Goal: Task Accomplishment & Management: Complete application form

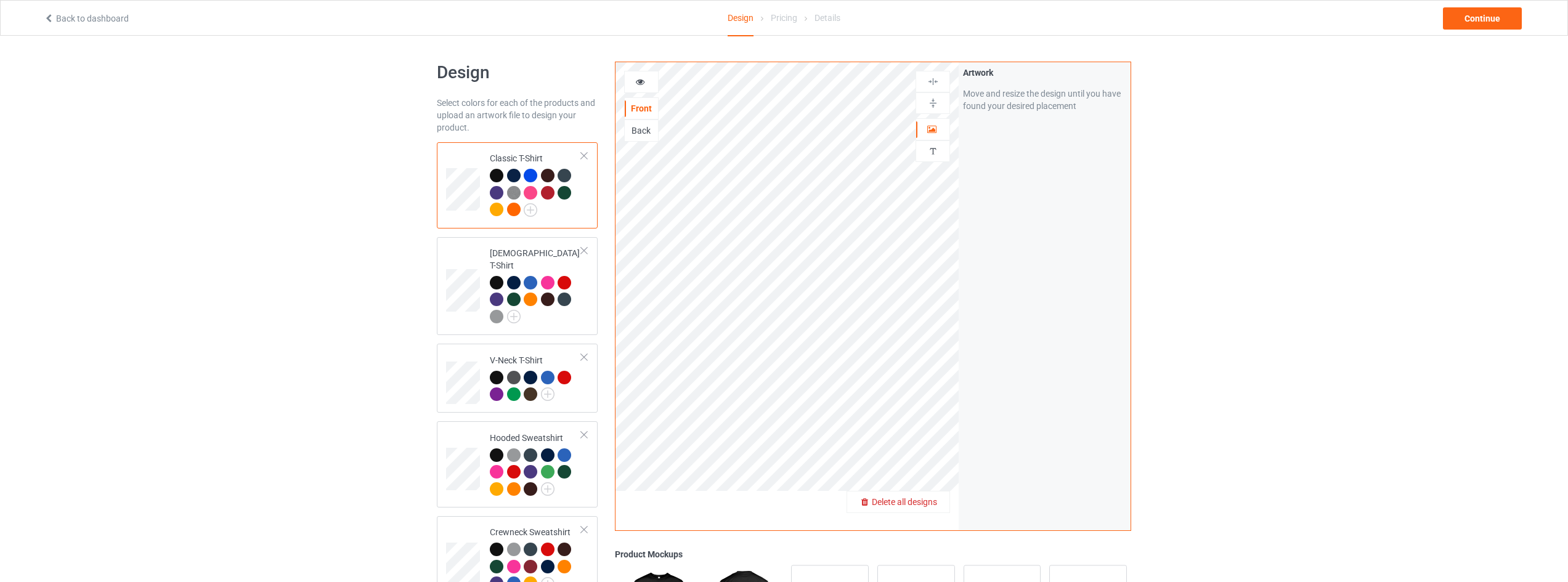
click at [936, 503] on span "Delete all designs" at bounding box center [904, 501] width 66 height 10
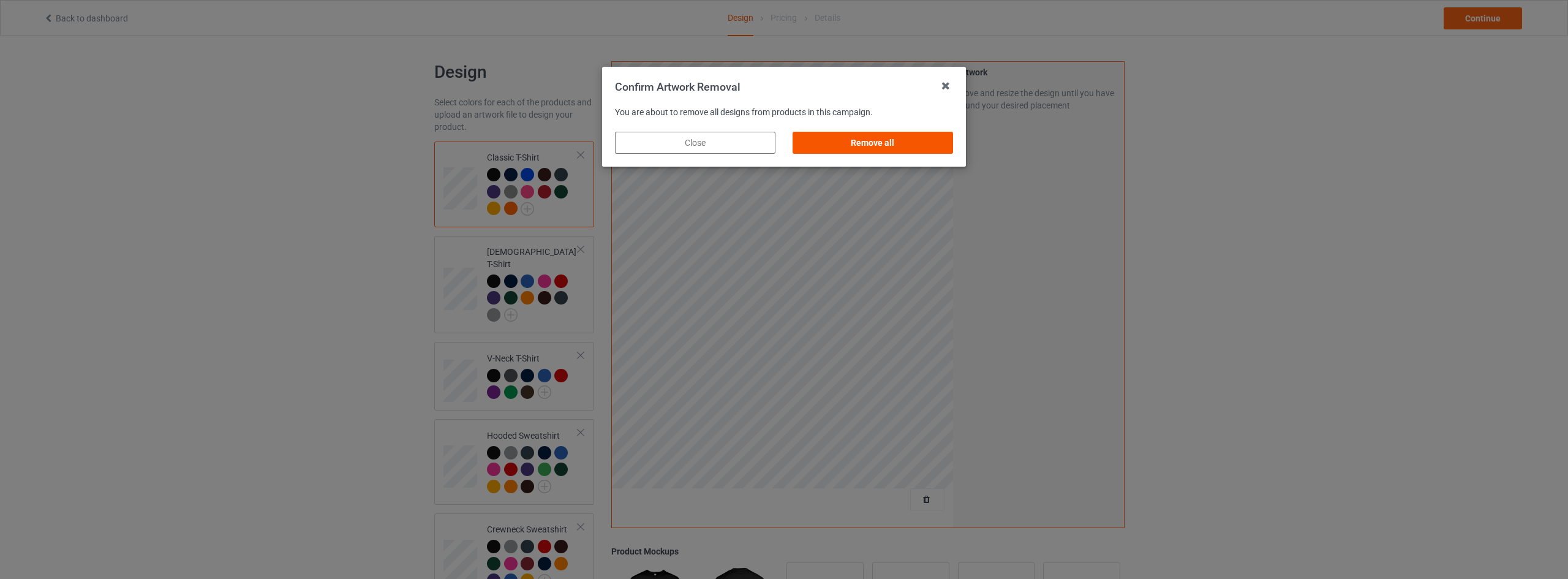
click at [899, 139] on div "Remove all" at bounding box center [873, 143] width 161 height 22
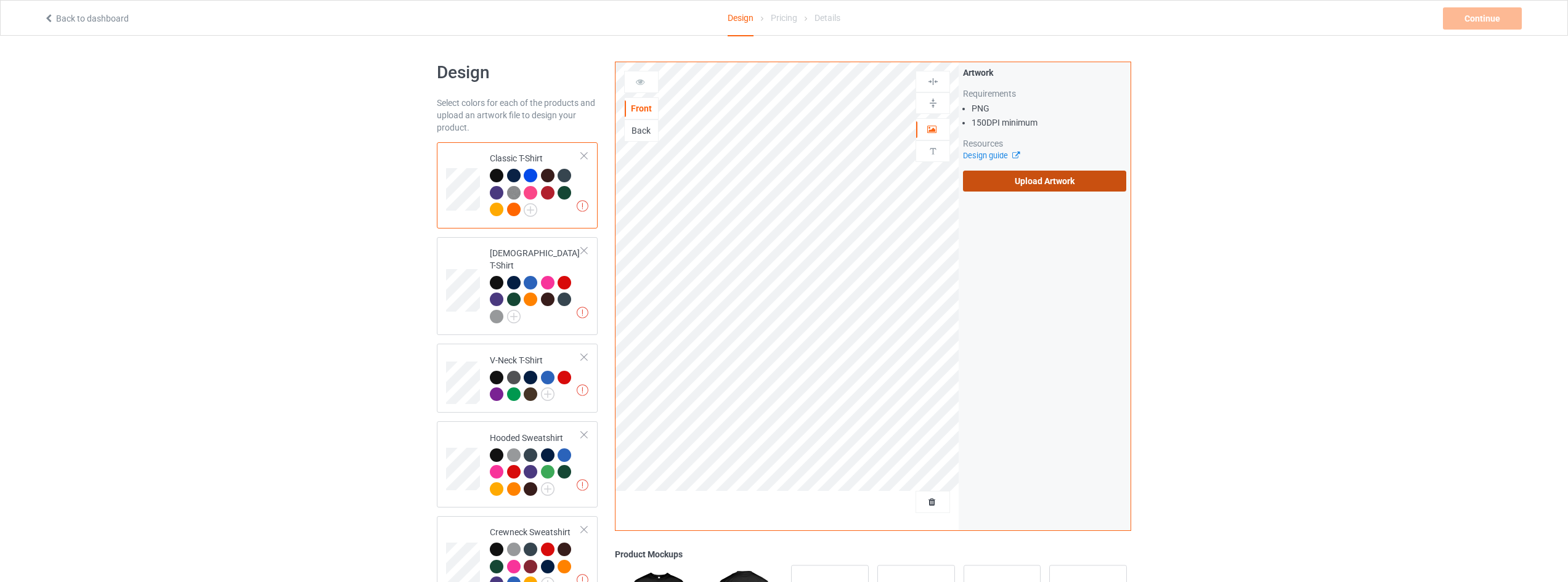
click at [1037, 178] on label "Upload Artwork" at bounding box center [1044, 181] width 163 height 21
click at [0, 0] on input "Upload Artwork" at bounding box center [0, 0] width 0 height 0
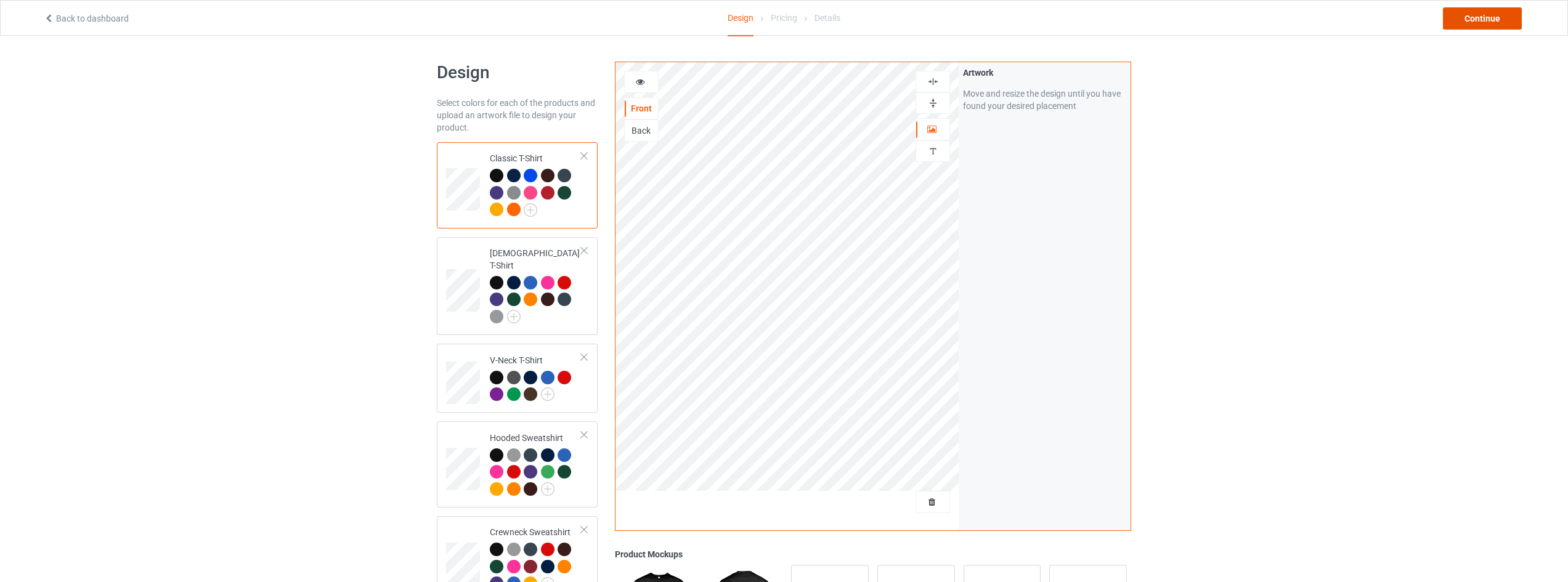
click at [1480, 20] on div "Continue" at bounding box center [1482, 19] width 79 height 22
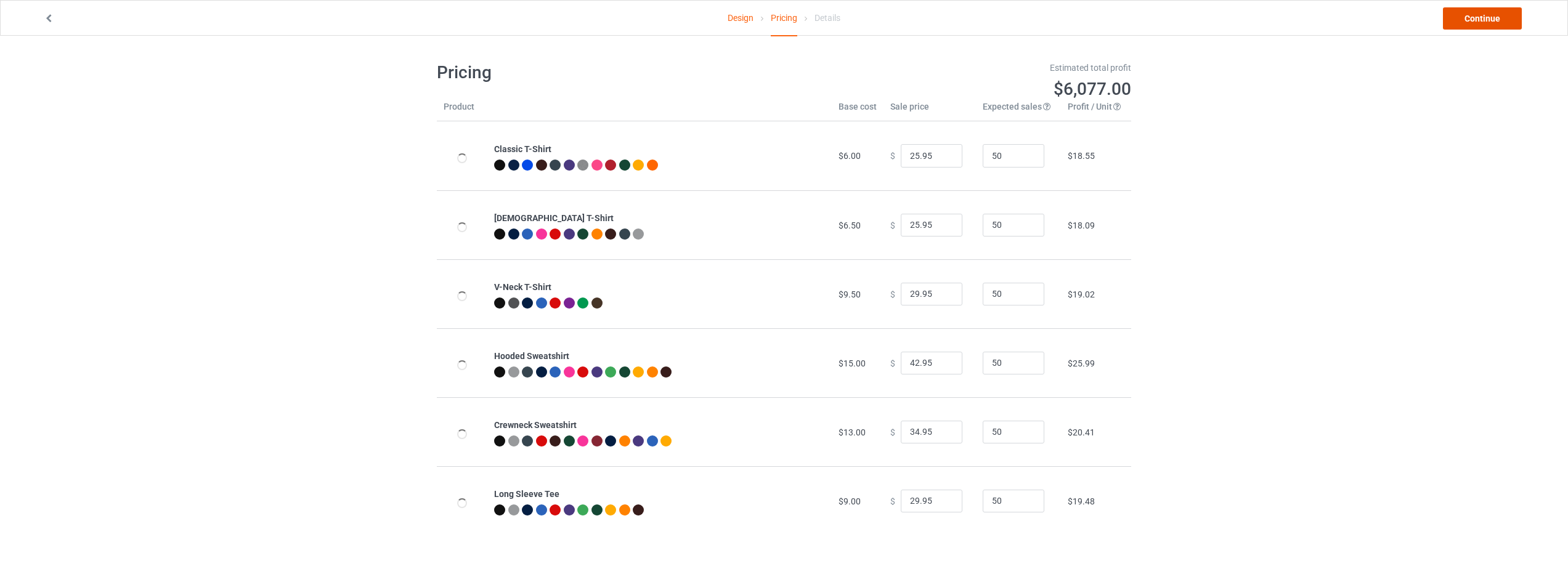
click at [1487, 20] on link "Continue" at bounding box center [1482, 19] width 79 height 22
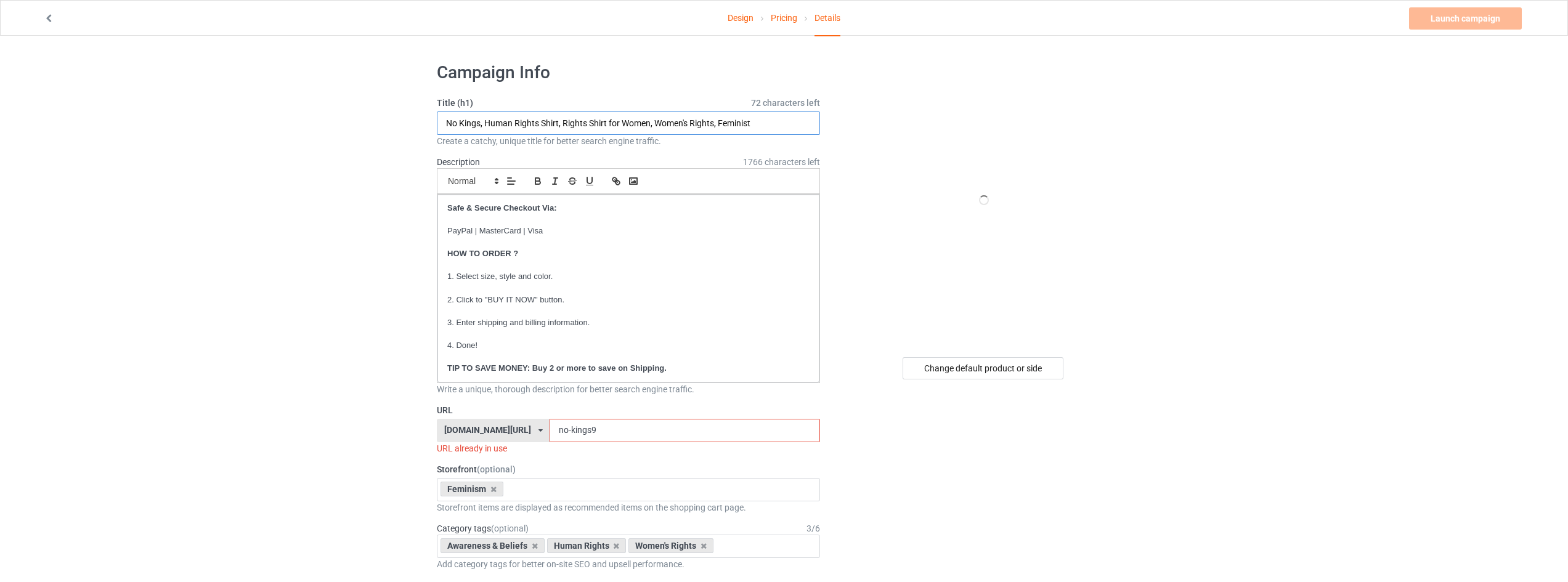
click at [480, 126] on input "No Kings, Human Rights Shirt, Rights Shirt for Women, Women's Rights, Feminist" at bounding box center [628, 122] width 383 height 23
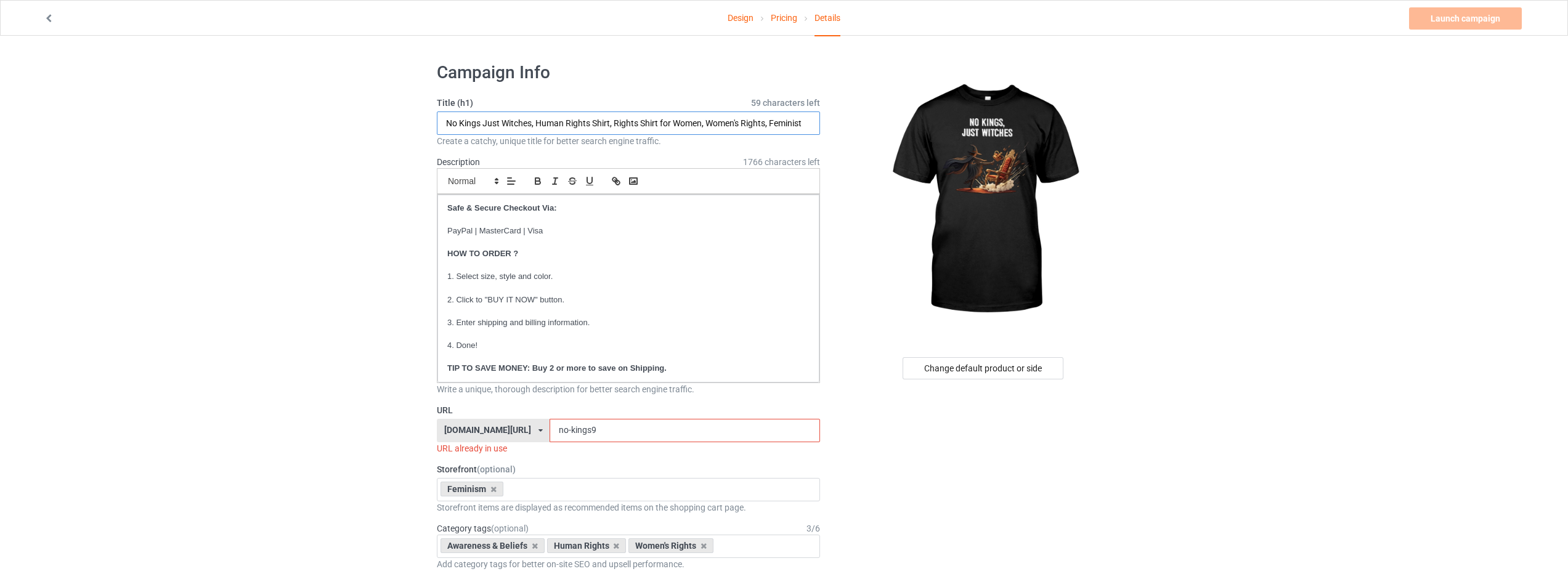
type input "No Kings Just Witches, Human Rights Shirt, Rights Shirt for Women, Women's Righ…"
click at [601, 431] on input "no-kings9" at bounding box center [684, 430] width 270 height 23
drag, startPoint x: 609, startPoint y: 429, endPoint x: 441, endPoint y: 429, distance: 168.0
click at [441, 429] on div "strongwomenstore.com/ animalplanetclothing.com/ besthippiestyles.com/ clawsandc…" at bounding box center [628, 430] width 383 height 23
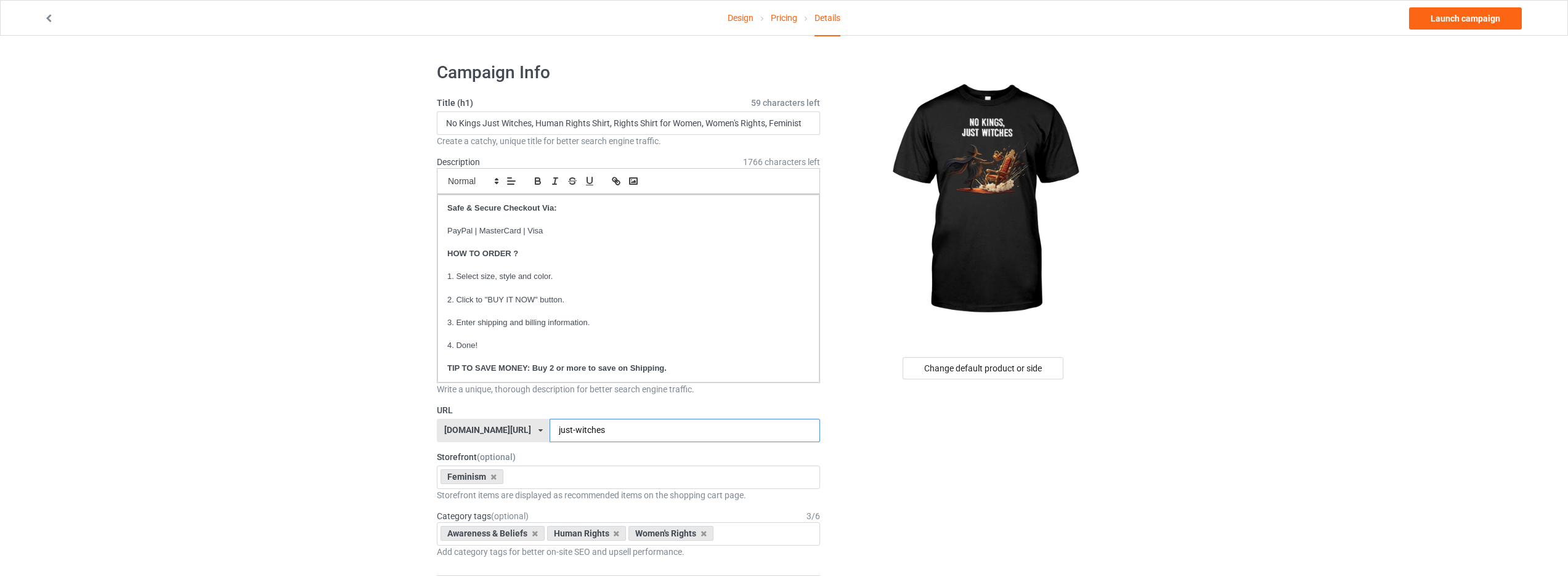
type input "just-witches"
click at [1472, 17] on link "Launch campaign" at bounding box center [1465, 19] width 113 height 22
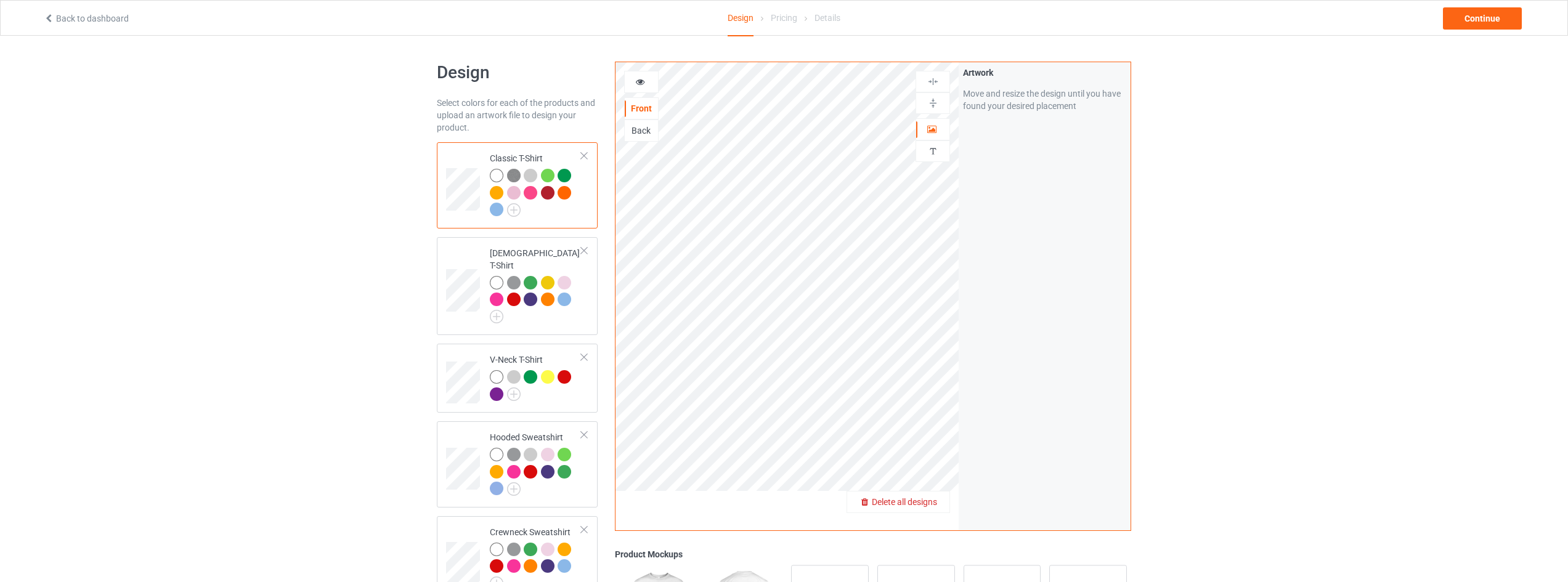
click at [924, 504] on span "Delete all designs" at bounding box center [904, 501] width 66 height 10
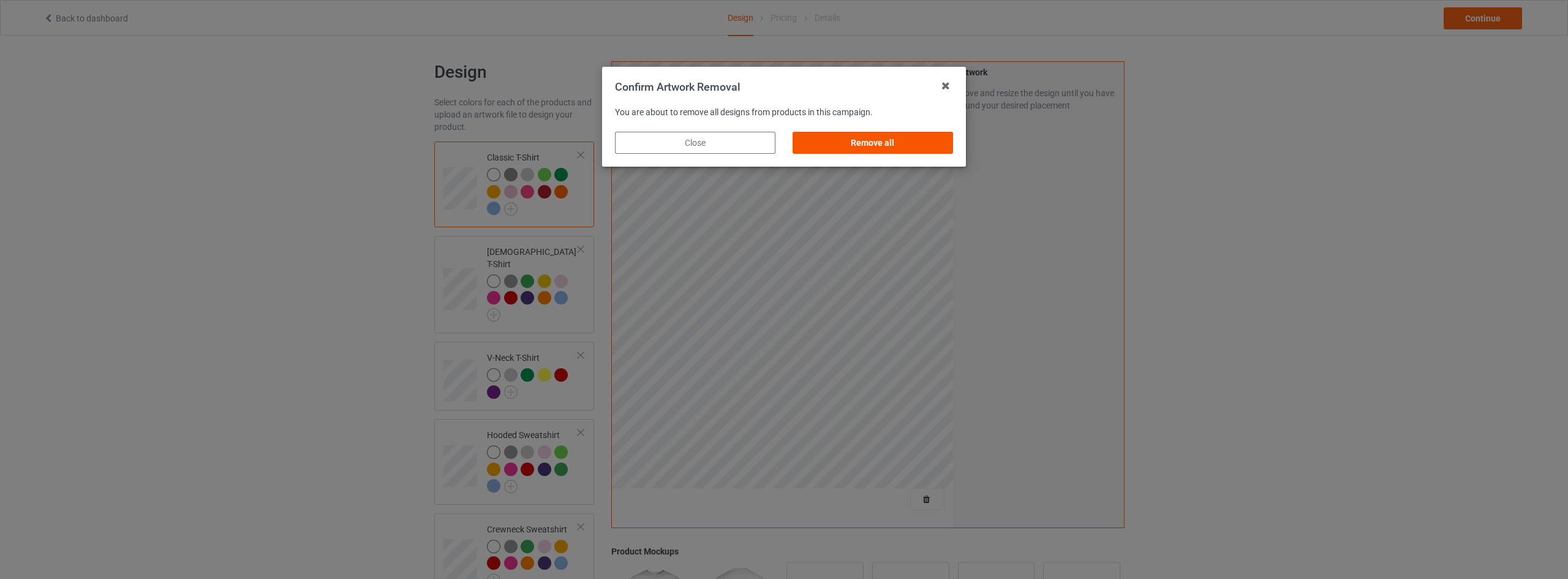
click at [893, 136] on div "Remove all" at bounding box center [873, 143] width 161 height 22
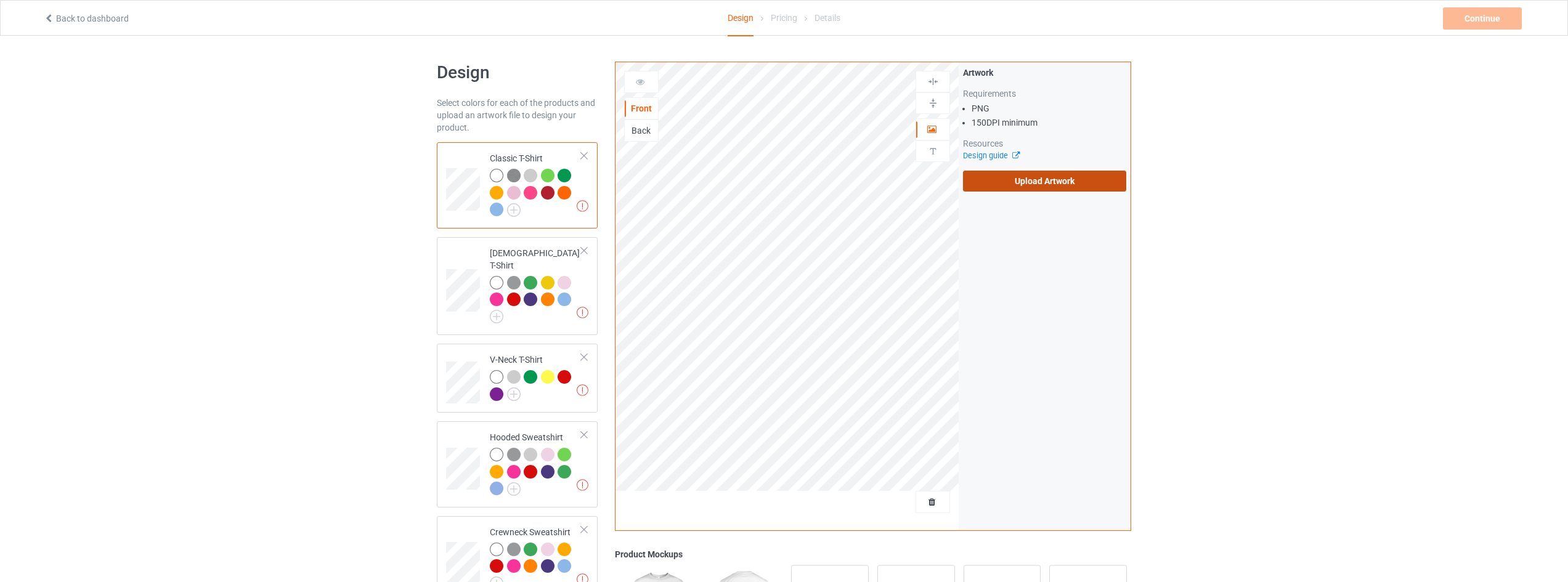
click at [1038, 179] on label "Upload Artwork" at bounding box center [1044, 181] width 163 height 21
click at [0, 0] on input "Upload Artwork" at bounding box center [0, 0] width 0 height 0
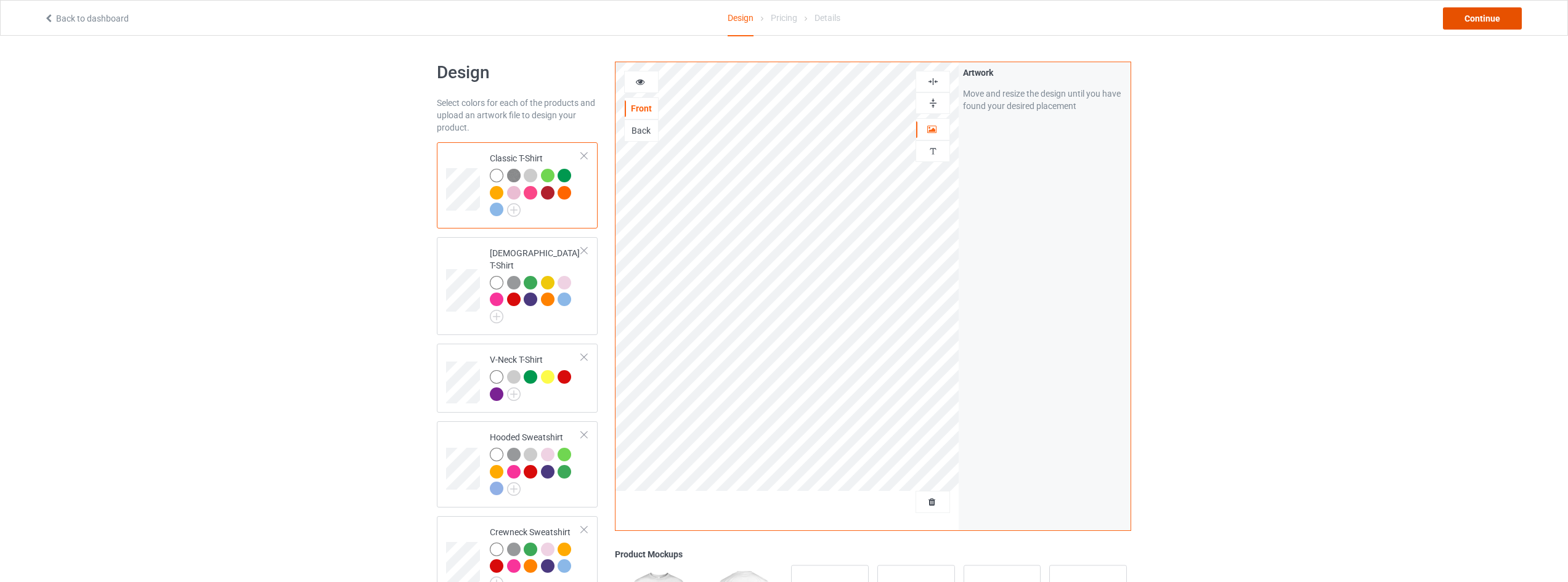
click at [1481, 19] on div "Continue" at bounding box center [1482, 19] width 79 height 22
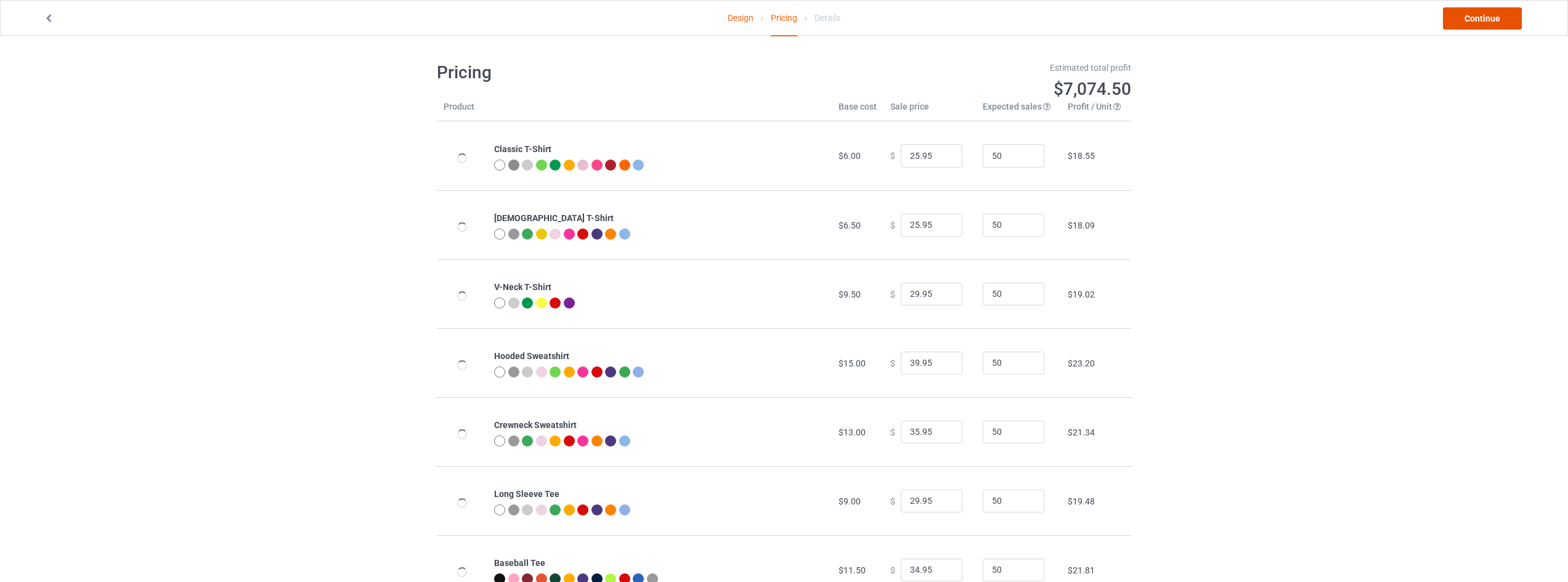
click at [1481, 19] on link "Continue" at bounding box center [1482, 19] width 79 height 22
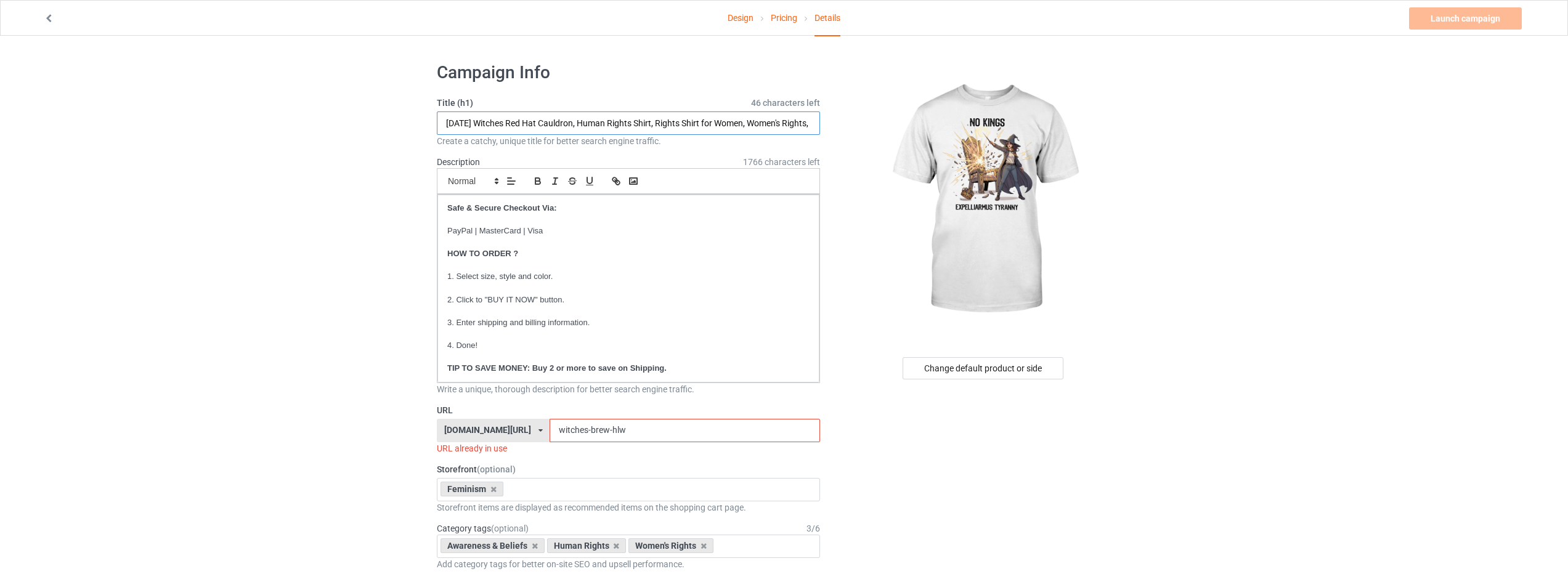
click at [502, 124] on input "[DATE] Witches Red Hat Cauldron, Human Rights Shirt, Rights Shirt for Women, Wo…" at bounding box center [628, 122] width 383 height 23
drag, startPoint x: 588, startPoint y: 124, endPoint x: 484, endPoint y: 143, distance: 105.7
type input "No Kings, Expelliarmus Tyranny, Human Rights Shirt, Rights Shirt for Women, Wom…"
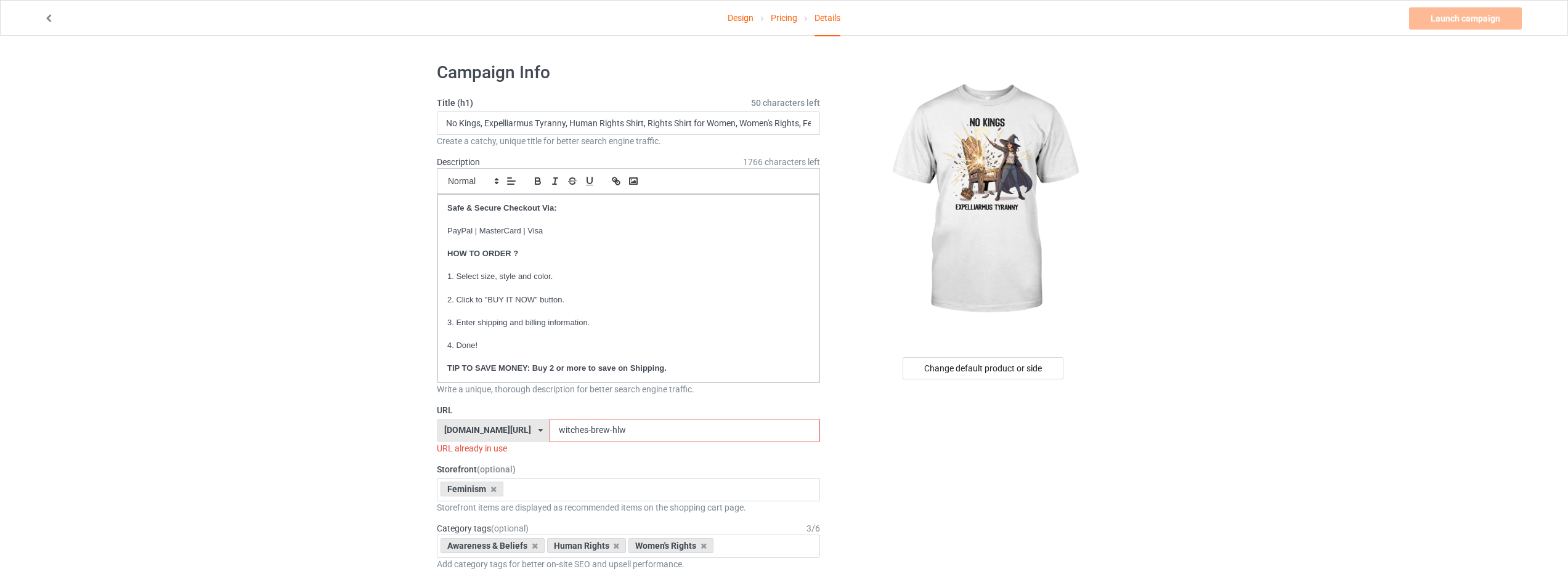
drag, startPoint x: 673, startPoint y: 423, endPoint x: 309, endPoint y: 429, distance: 364.0
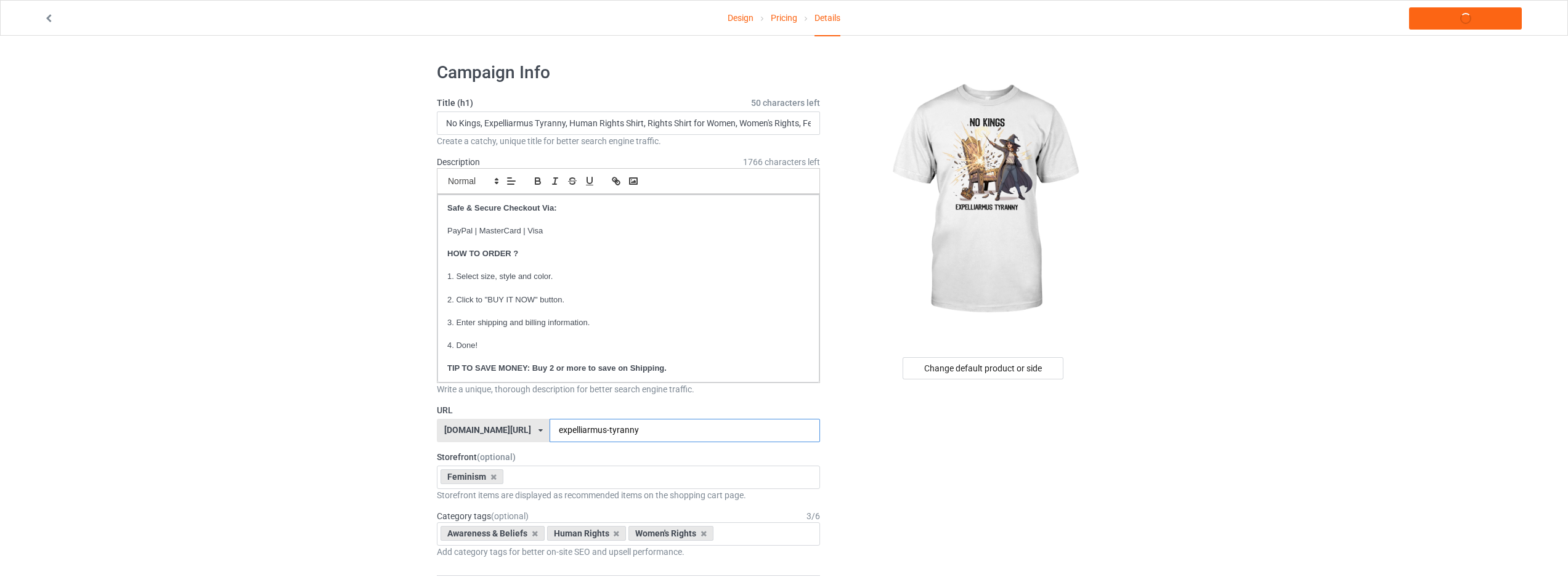
type input "expelliarmus-tyranny"
click at [1461, 16] on link "Launch campaign" at bounding box center [1465, 19] width 113 height 22
